Goal: Information Seeking & Learning: Find specific fact

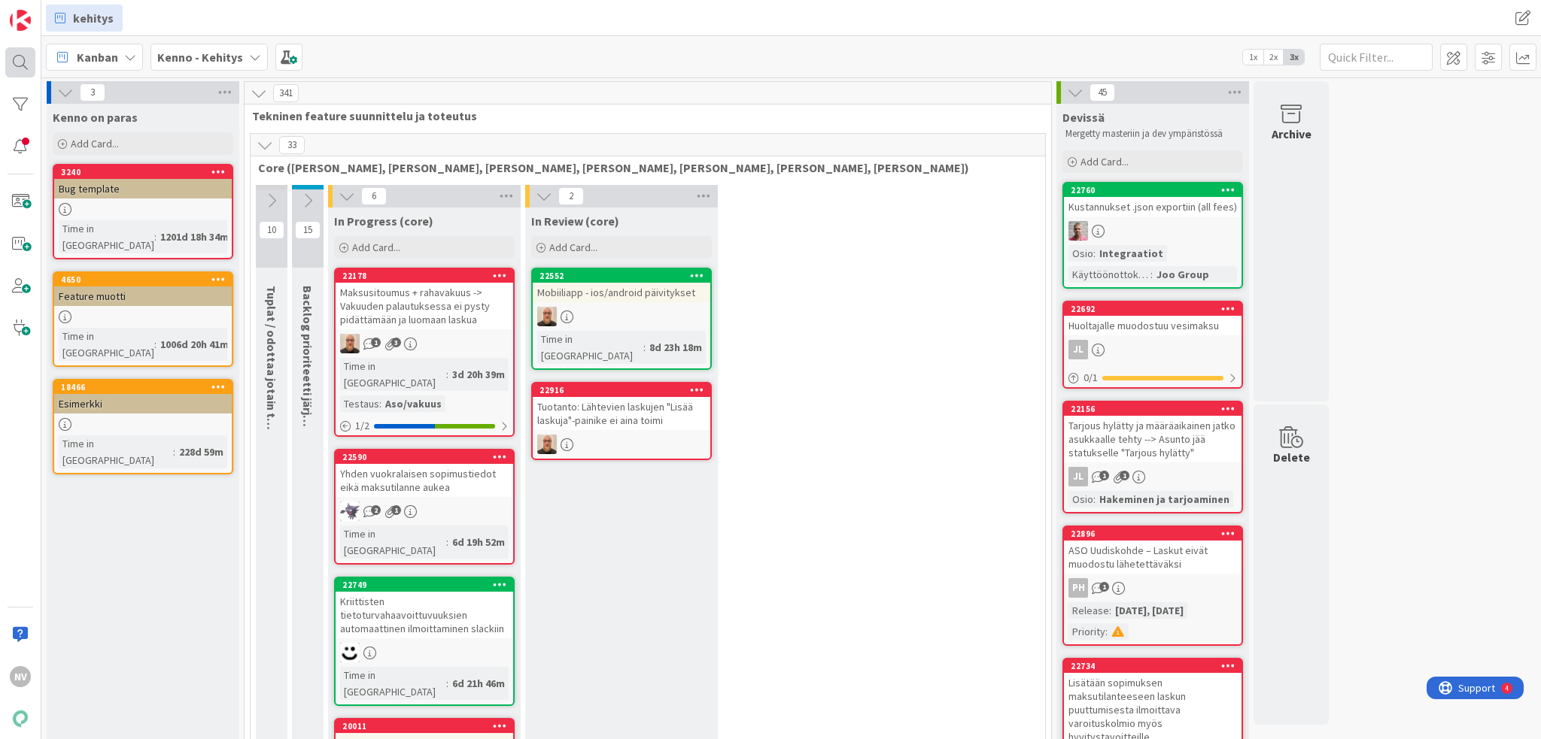
scroll to position [2558, 0]
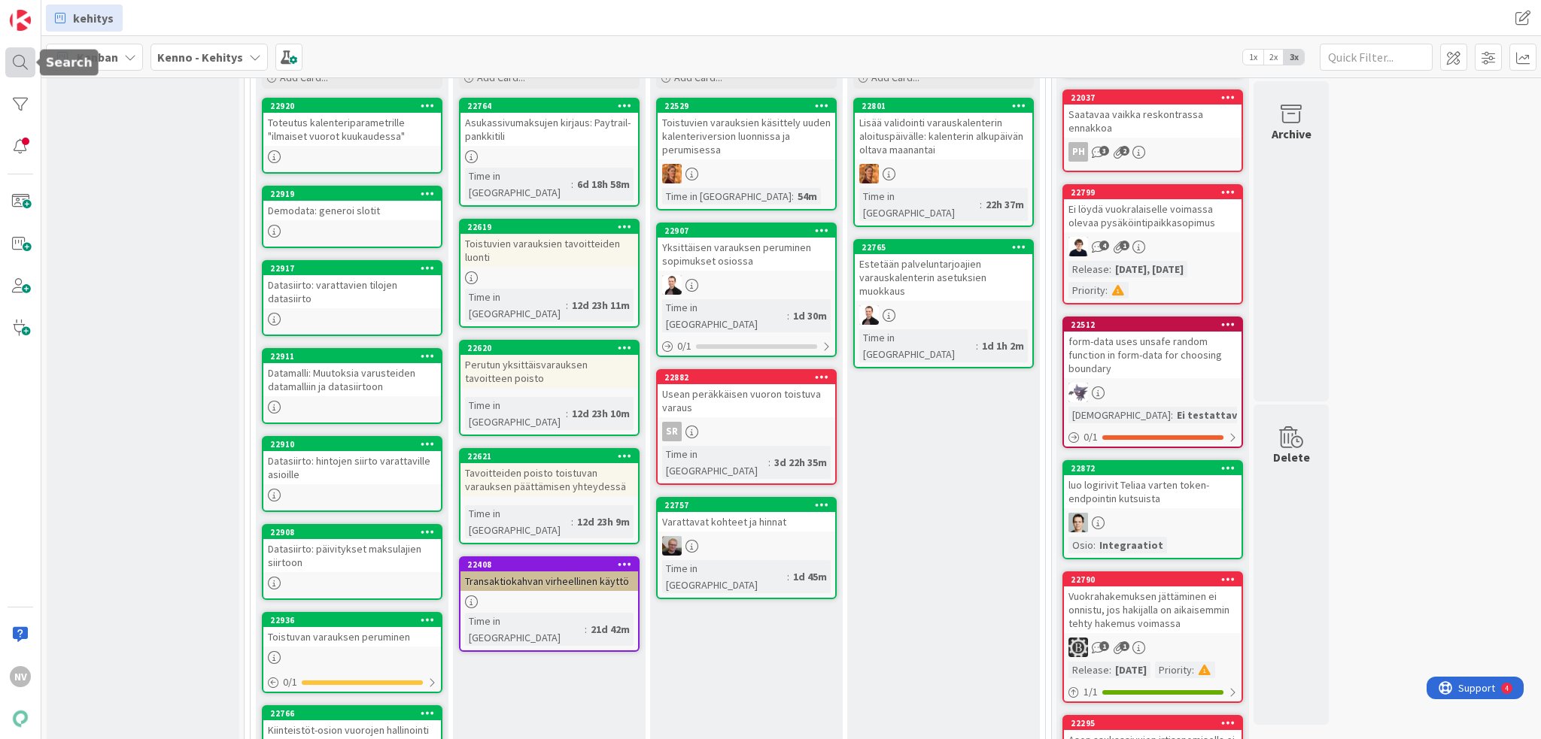
click at [25, 68] on div at bounding box center [20, 62] width 30 height 30
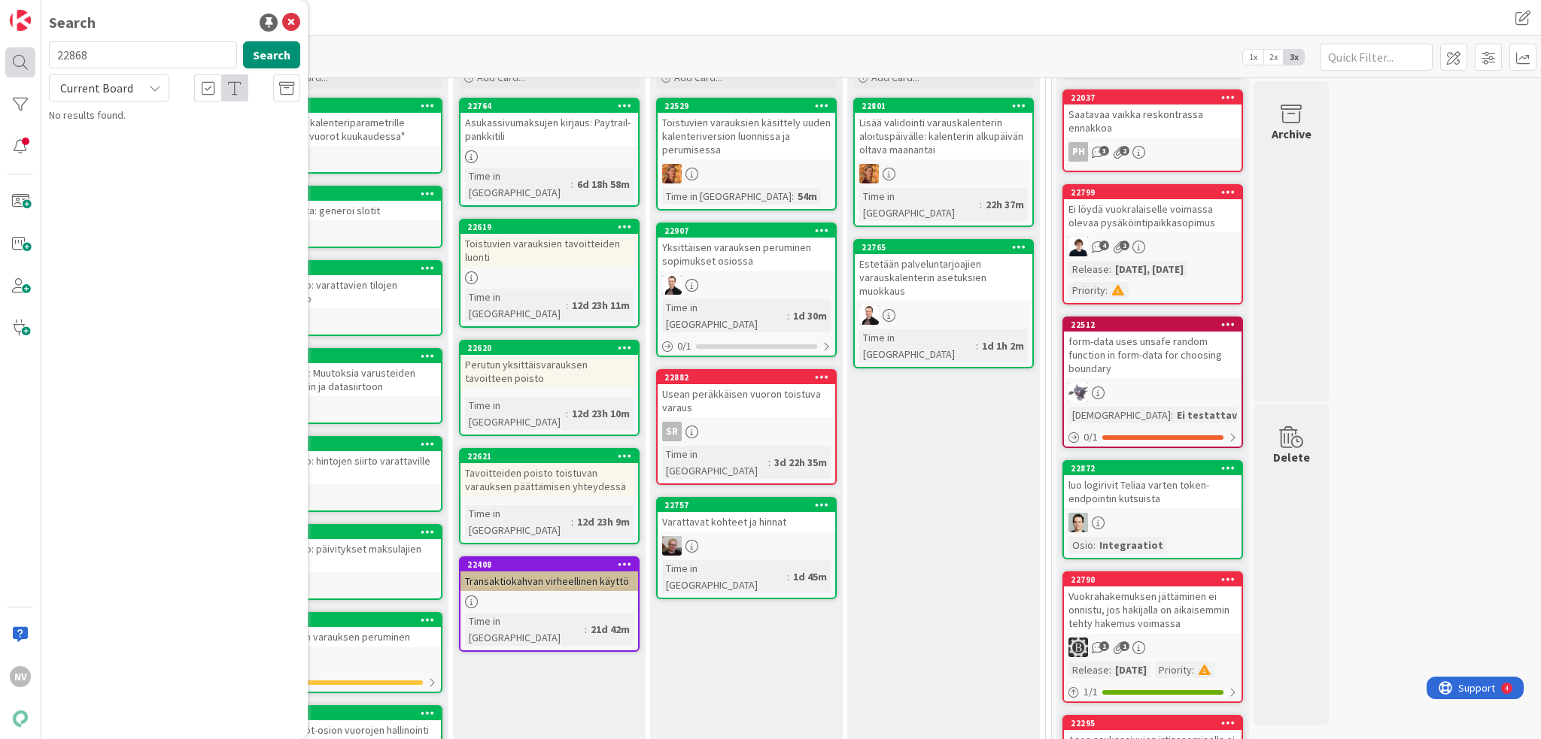
drag, startPoint x: 96, startPoint y: 50, endPoint x: 30, endPoint y: 48, distance: 66.2
click at [27, 46] on div "NV Search 22868 Search Current Board No results found." at bounding box center [20, 369] width 41 height 739
type input "15189"
click at [147, 93] on div "Current Board" at bounding box center [109, 87] width 120 height 27
click at [138, 158] on span "All Boards" at bounding box center [135, 150] width 156 height 23
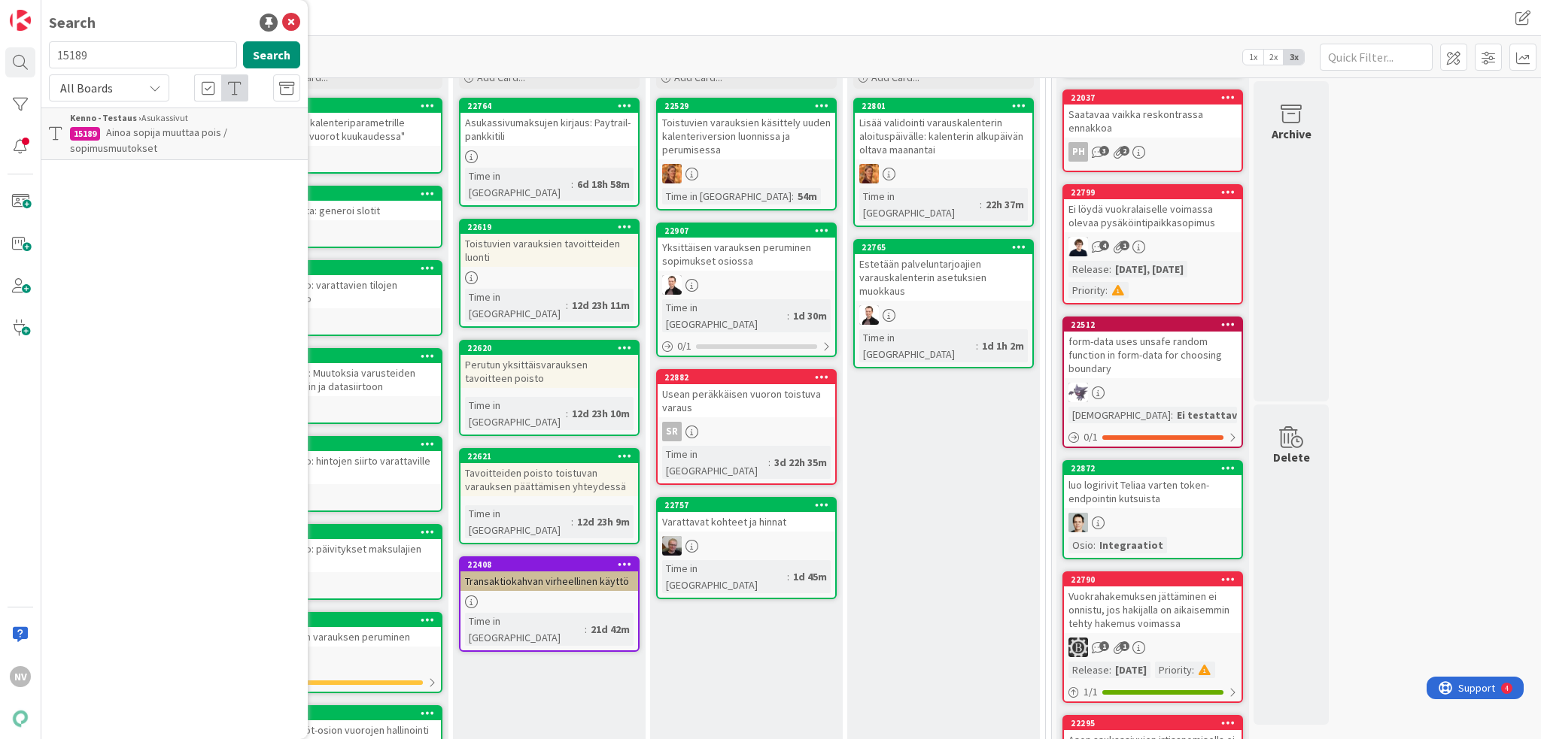
click at [147, 132] on span "Ainoa sopija muuttaa pois / sopimusmuutokset" at bounding box center [148, 140] width 157 height 29
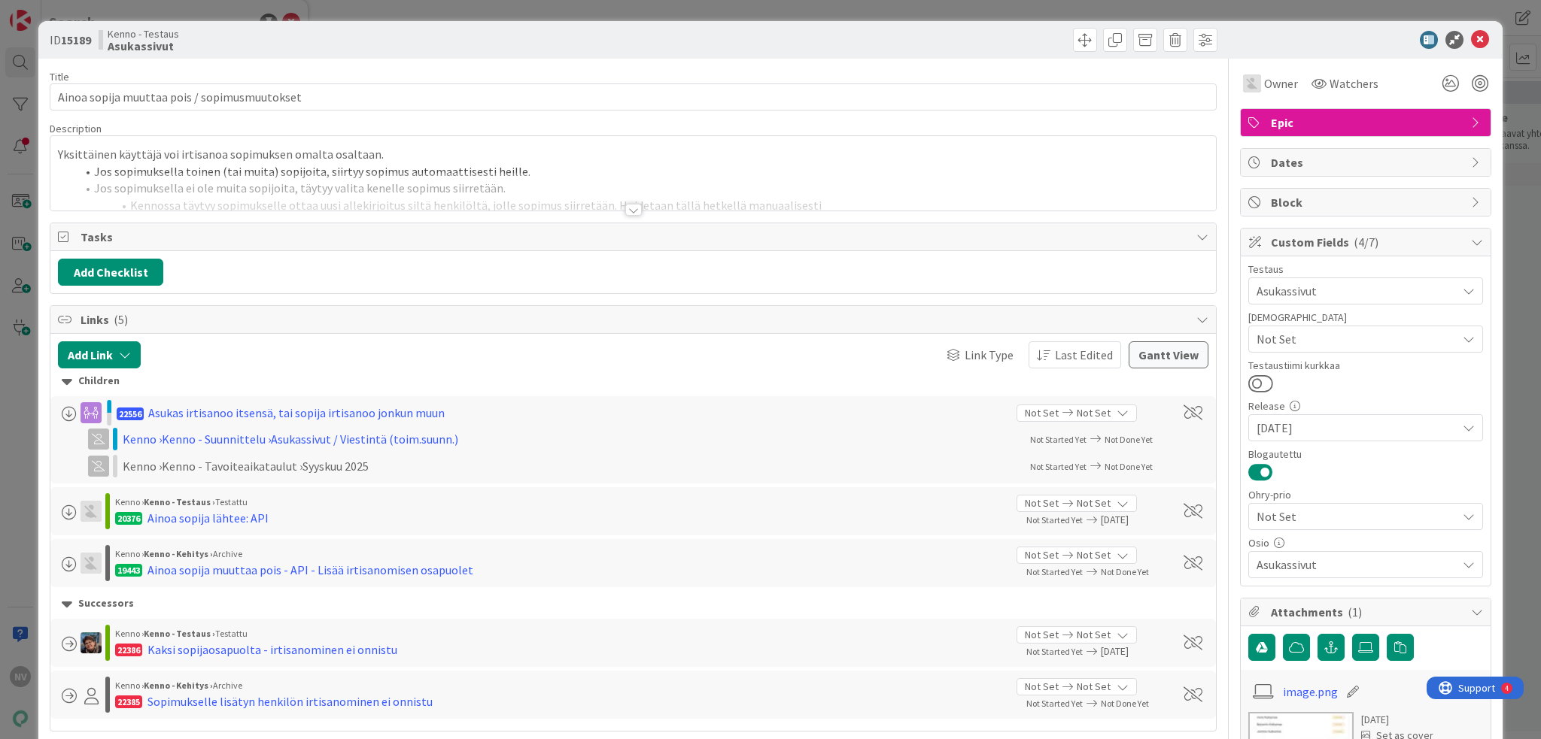
click at [626, 209] on div at bounding box center [633, 210] width 17 height 12
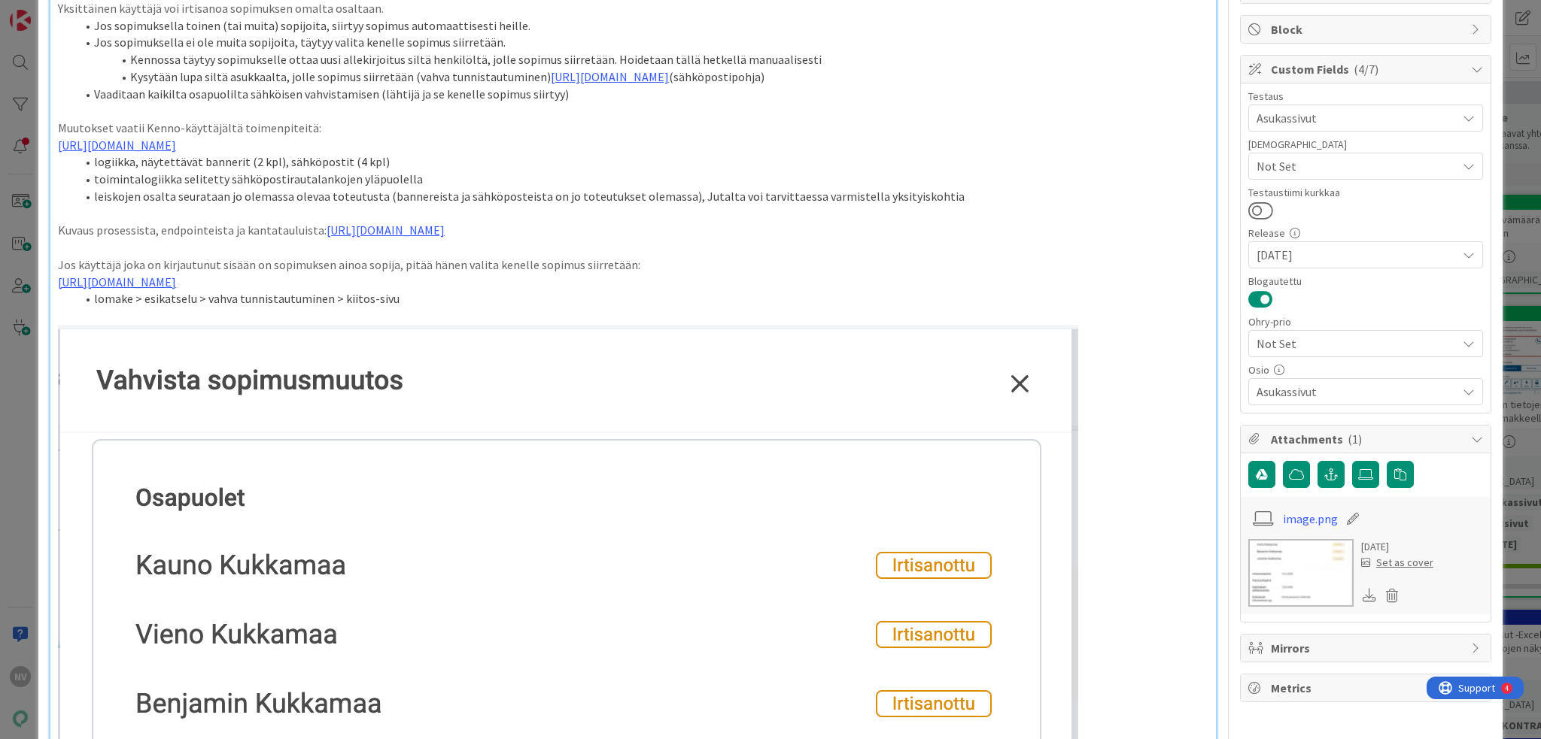
scroll to position [150, 0]
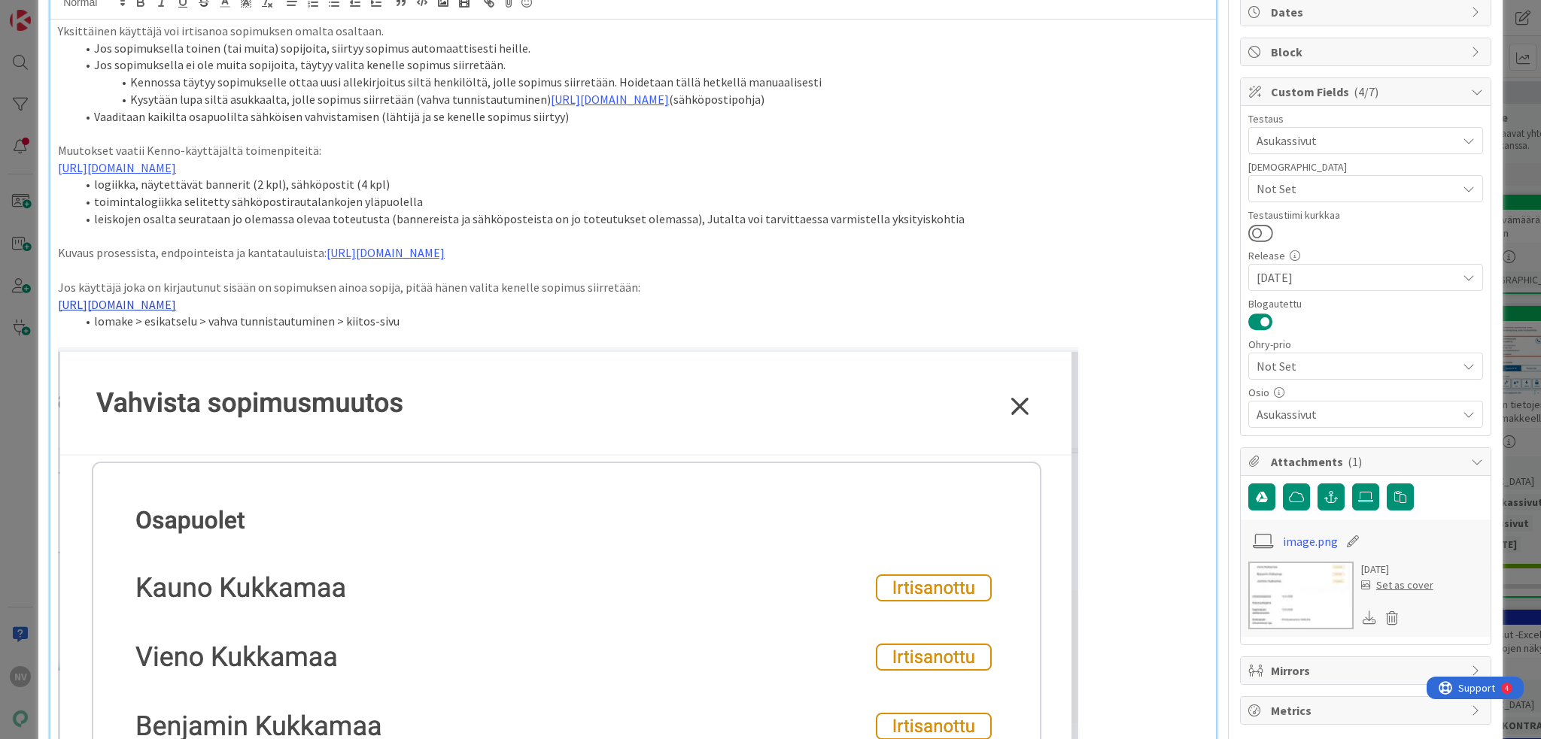
drag, startPoint x: 260, startPoint y: 305, endPoint x: 436, endPoint y: 320, distance: 177.4
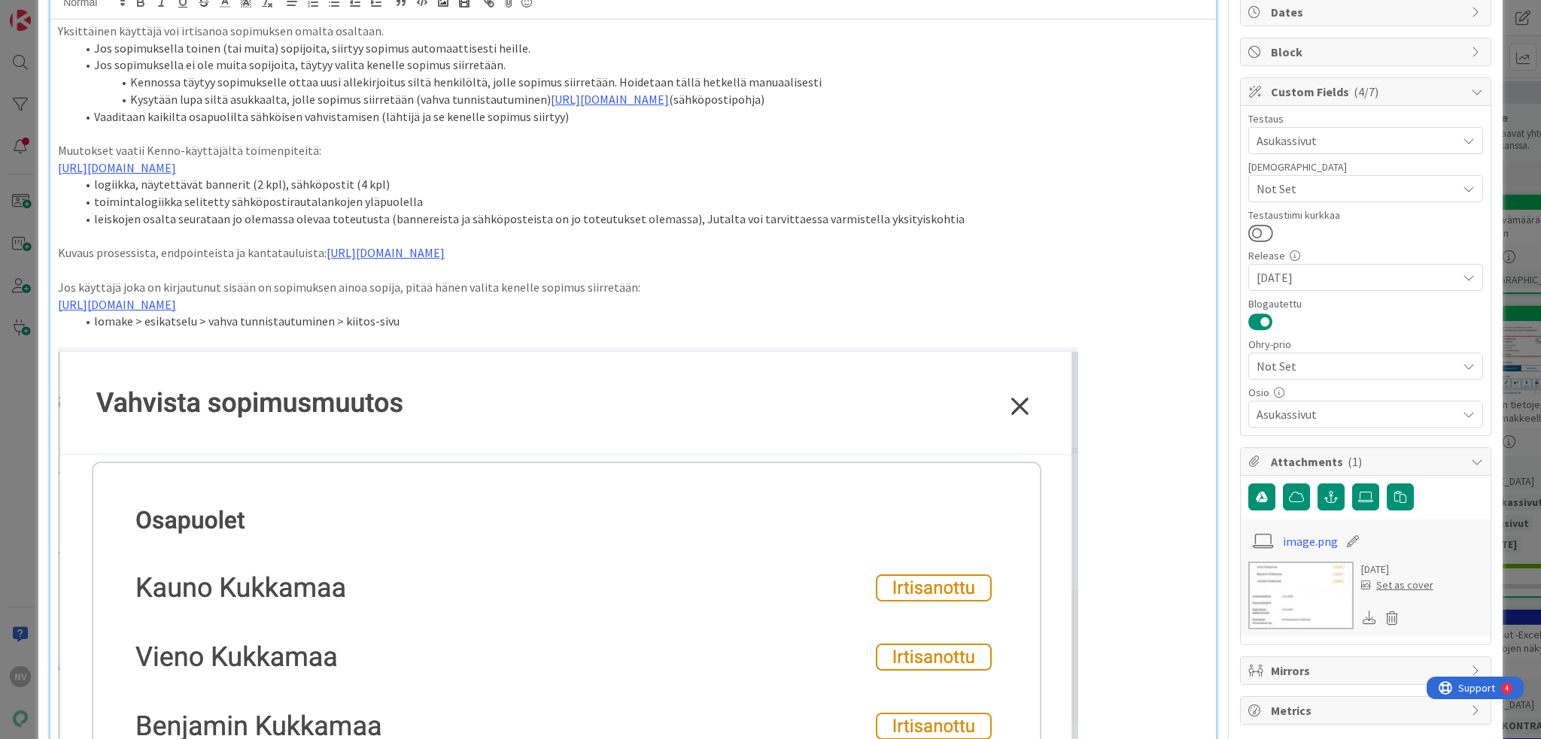
click at [849, 314] on p "[URL][DOMAIN_NAME]" at bounding box center [633, 304] width 1150 height 17
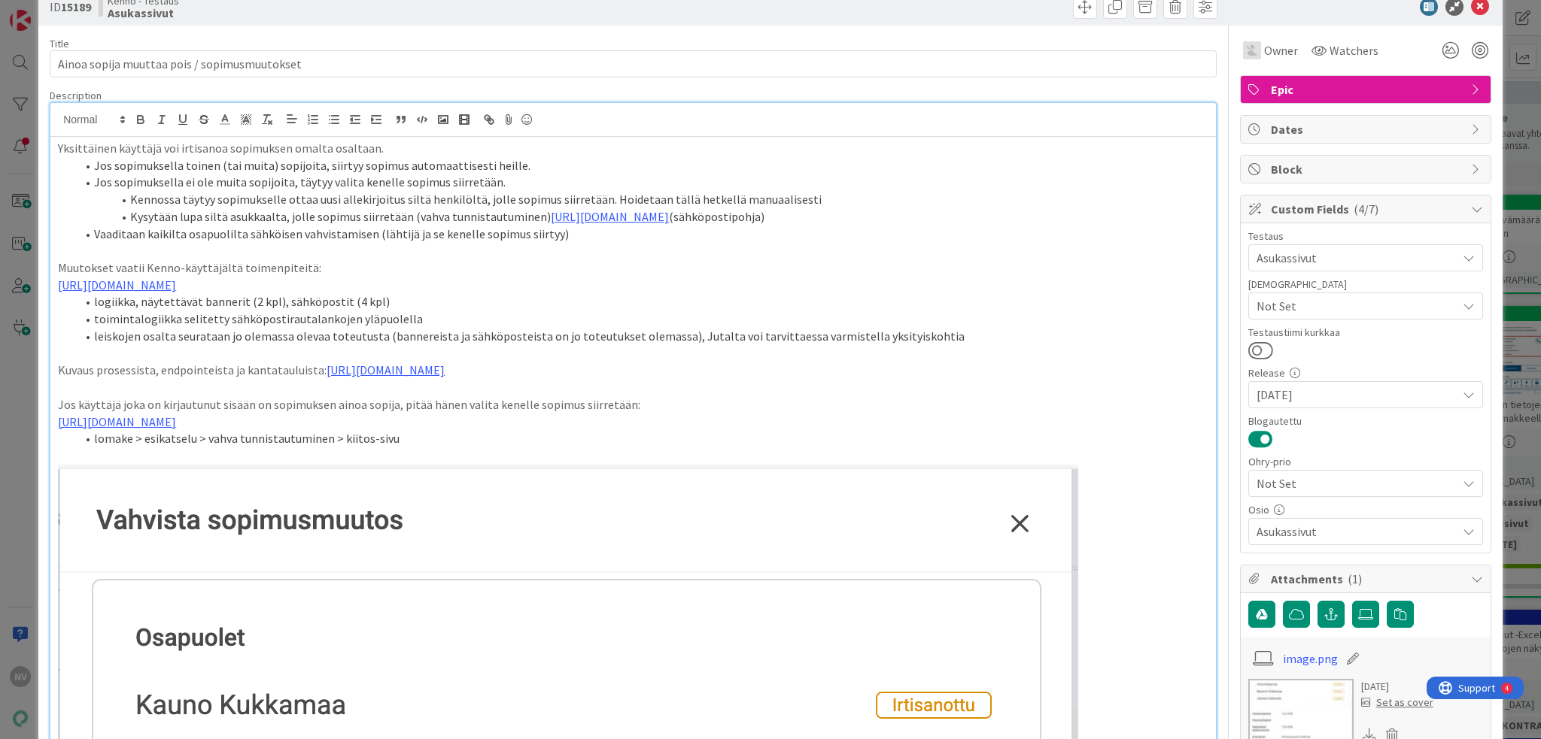
scroll to position [0, 0]
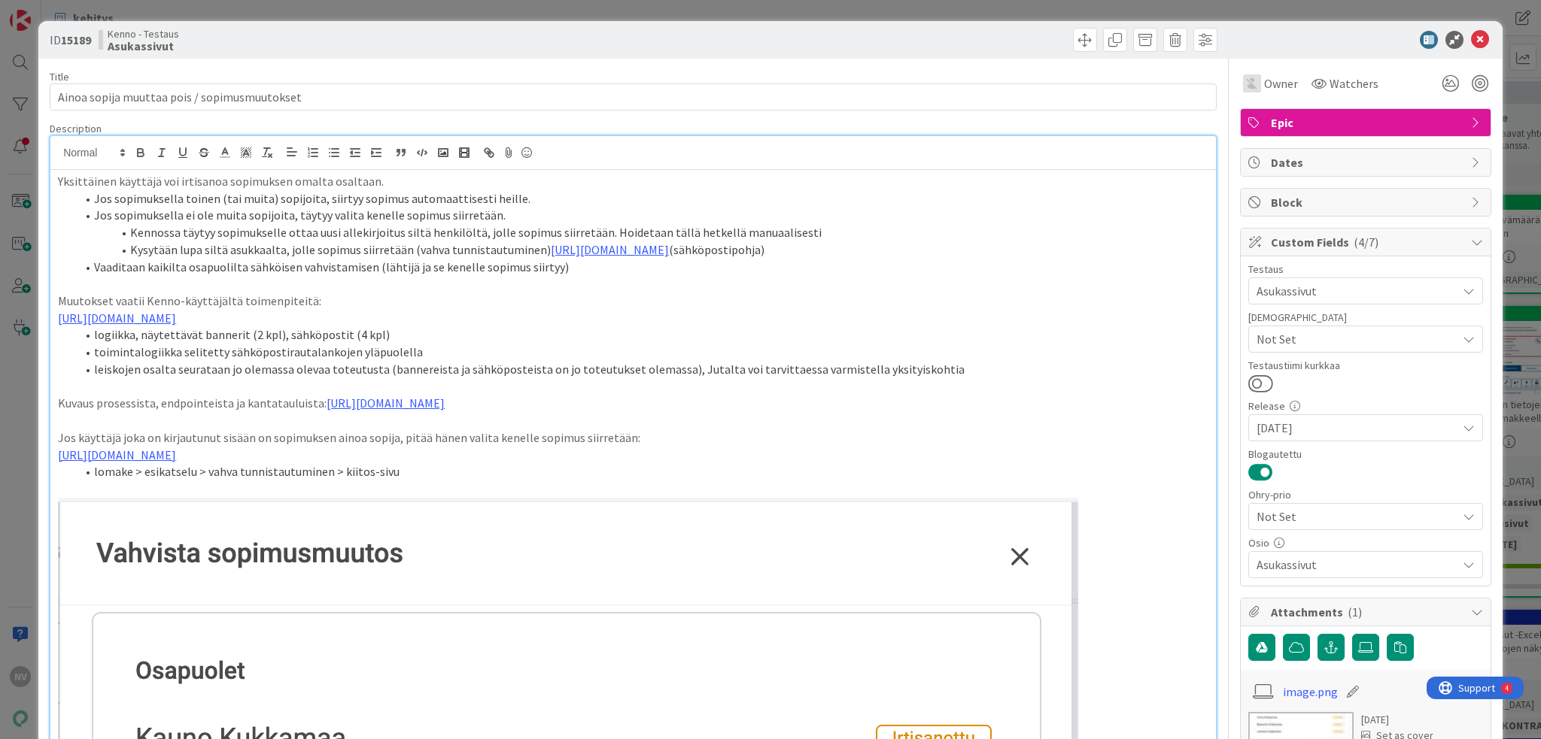
click at [526, 198] on li "Jos sopimuksella toinen (tai muita) sopijoita, siirtyy sopimus automaattisesti …" at bounding box center [642, 198] width 1132 height 17
click at [934, 344] on li "logiikka, näytettävät bannerit (2 kpl), sähköpostit (4 kpl)" at bounding box center [642, 334] width 1132 height 17
drag, startPoint x: 94, startPoint y: 33, endPoint x: 63, endPoint y: 35, distance: 30.9
click at [63, 35] on b "15189" at bounding box center [76, 39] width 30 height 15
copy b "15189"
